Goal: Go to known website: Access a specific website the user already knows

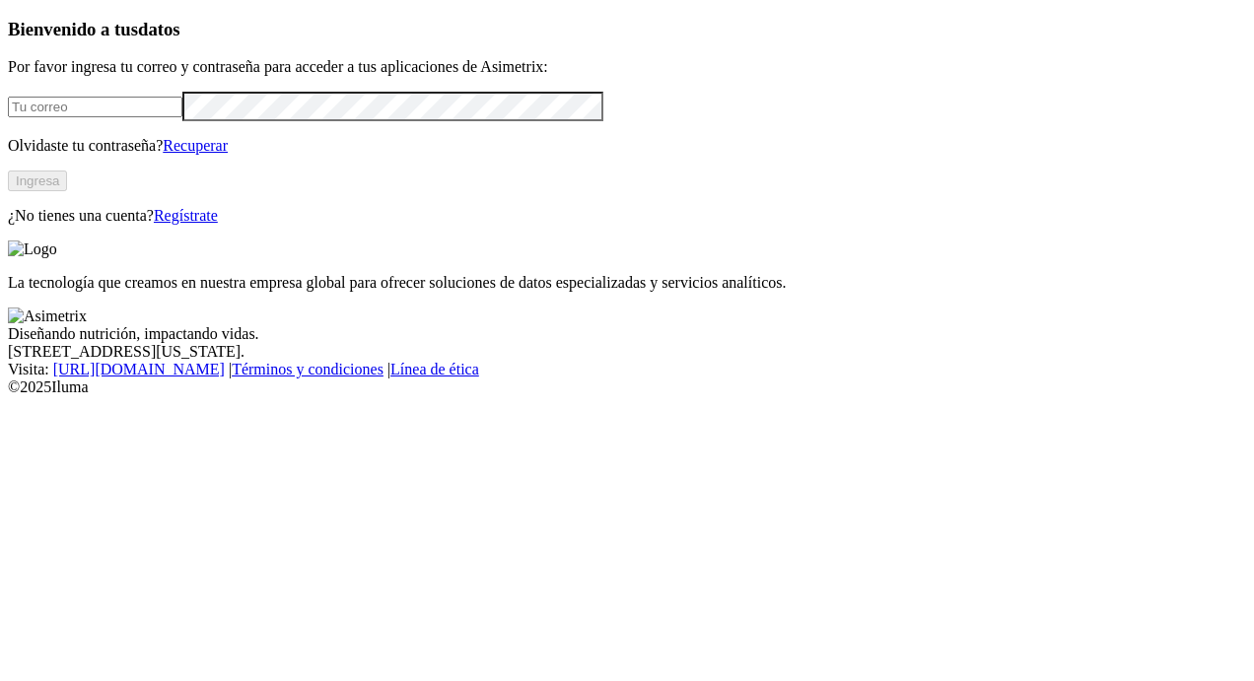
click at [161, 117] on input "email" at bounding box center [95, 107] width 175 height 21
type input "direcciongeneral@100porcientohuevos.com"
click at [67, 191] on button "Ingresa" at bounding box center [37, 181] width 59 height 21
